Goal: Information Seeking & Learning: Compare options

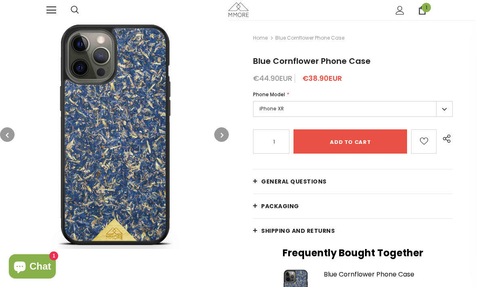
scroll to position [0, 0]
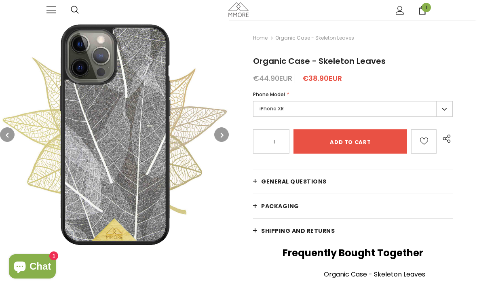
scroll to position [45, 0]
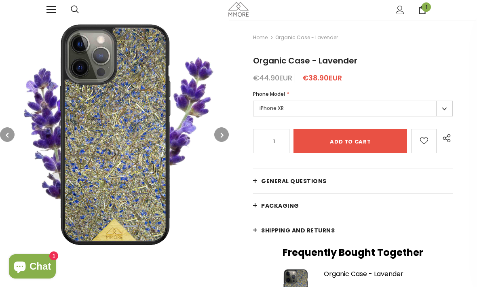
scroll to position [0, 0]
